Goal: Register for event/course

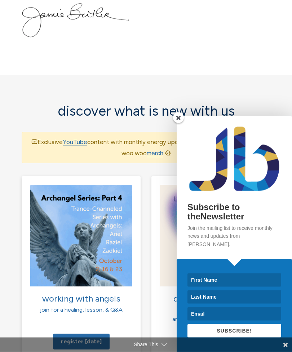
scroll to position [631, 0]
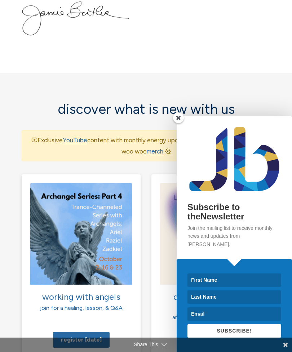
click at [179, 123] on span at bounding box center [178, 118] width 11 height 11
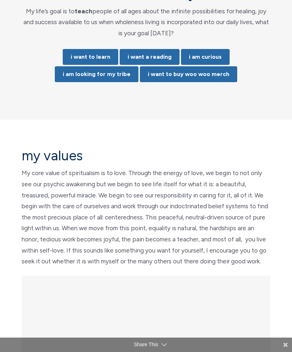
scroll to position [2233, 0]
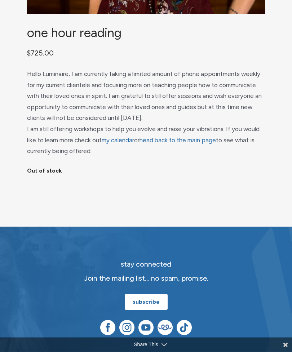
scroll to position [300, 0]
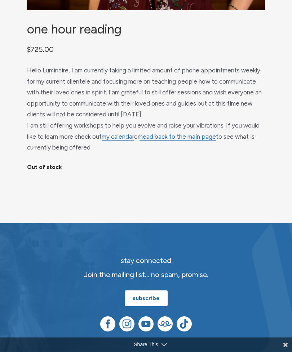
click at [118, 141] on link "my calendar" at bounding box center [118, 137] width 32 height 8
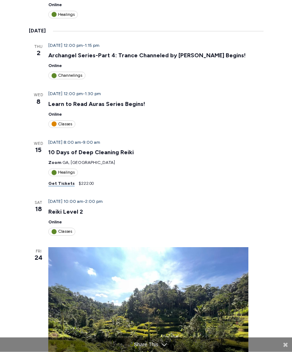
scroll to position [188, 0]
click at [102, 101] on link "Learn to Read Auras Series Begins!" at bounding box center [96, 104] width 97 height 7
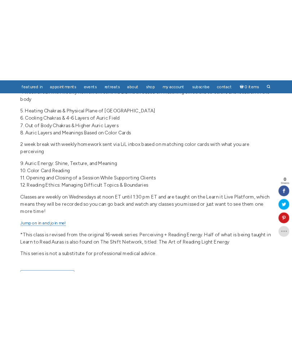
scroll to position [370, 0]
